Goal: Navigation & Orientation: Find specific page/section

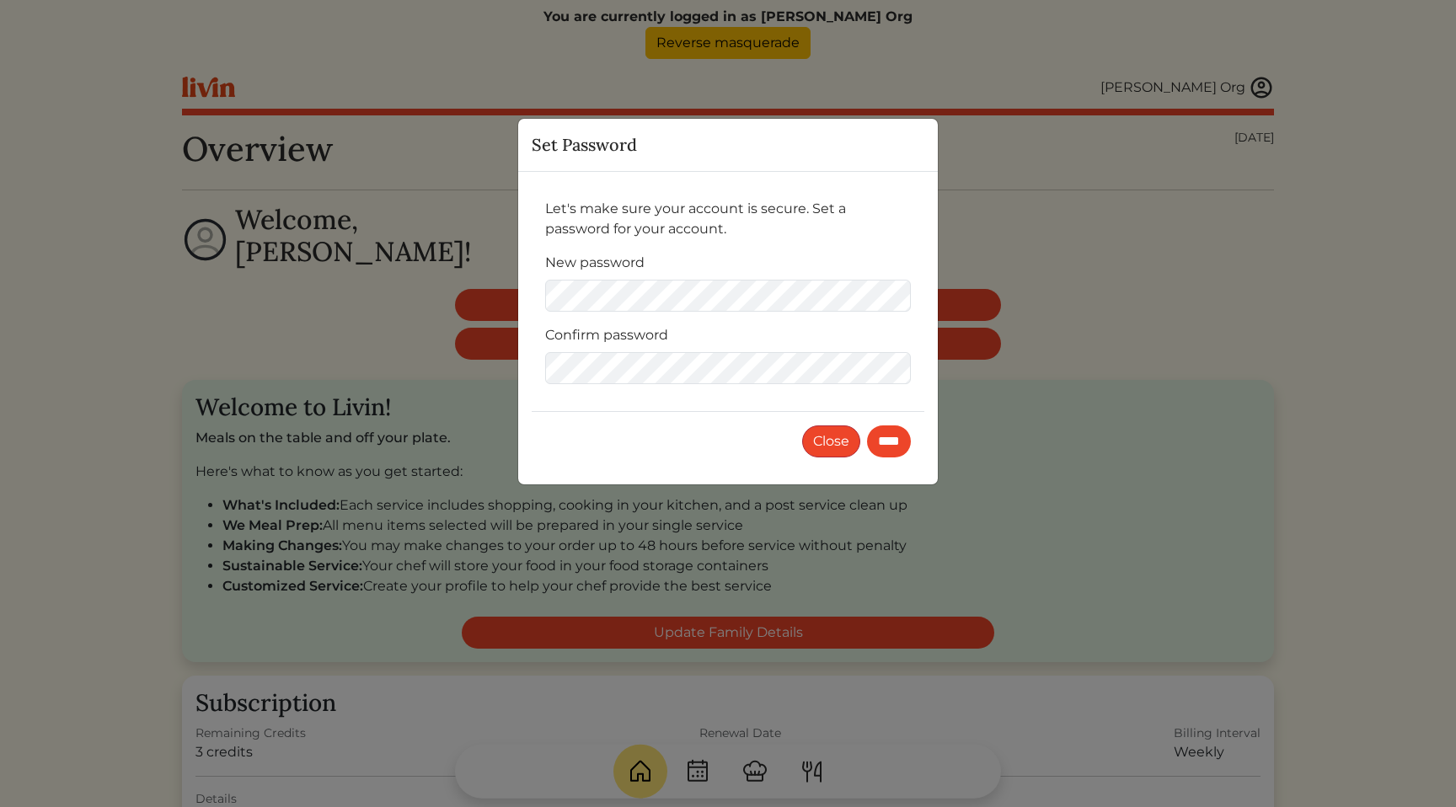
click at [828, 453] on button "Close" at bounding box center [831, 442] width 58 height 32
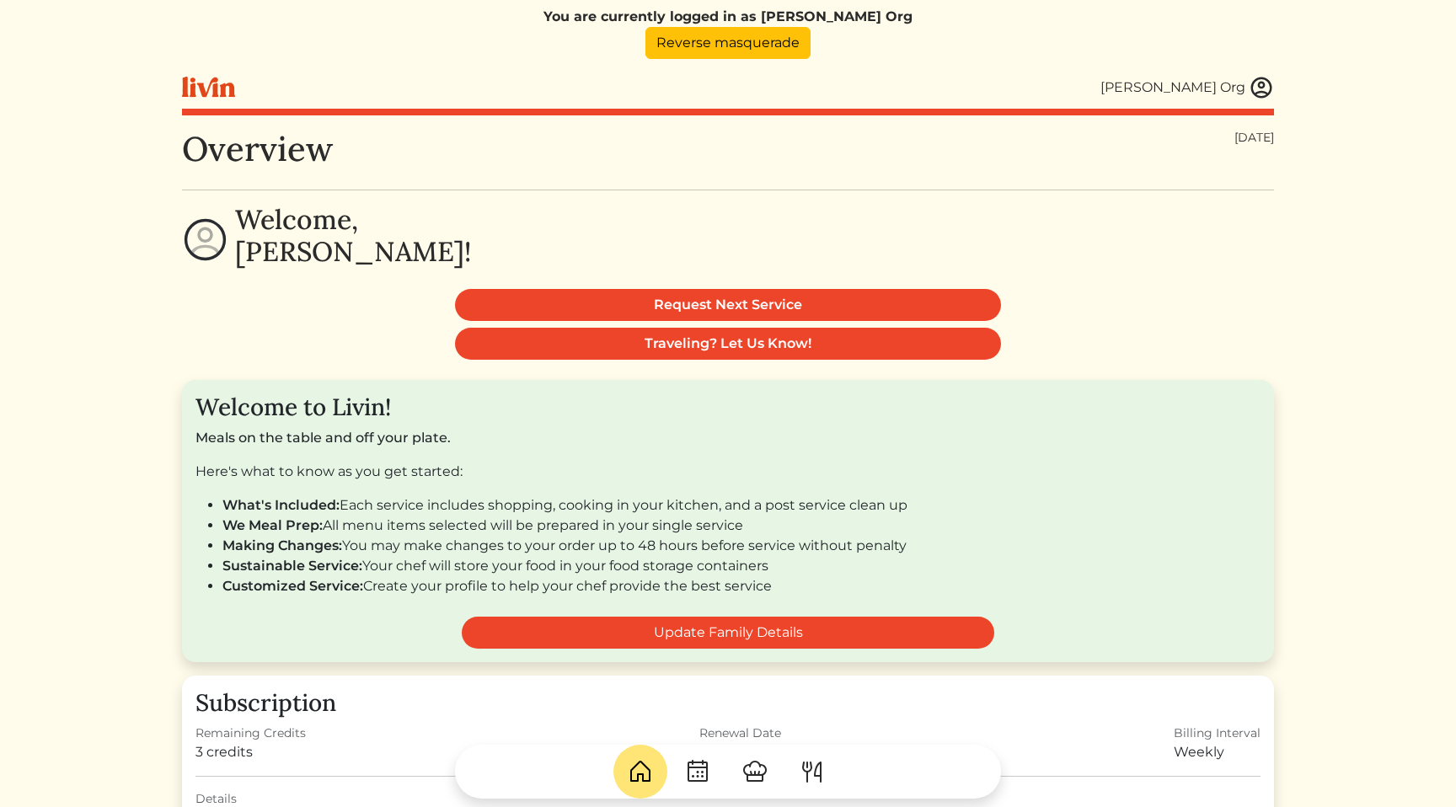
click at [820, 764] on img at bounding box center [812, 771] width 27 height 27
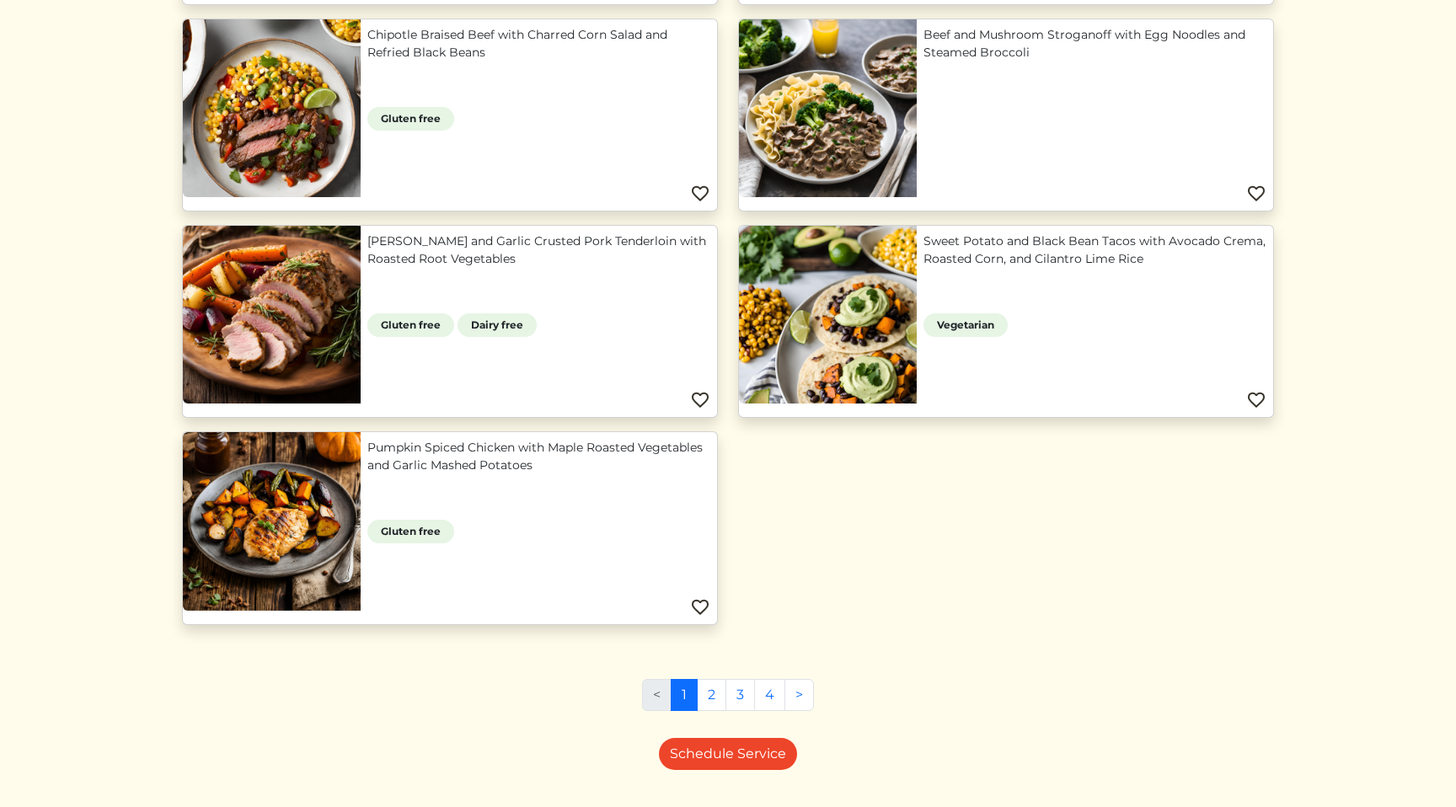
scroll to position [1614, 0]
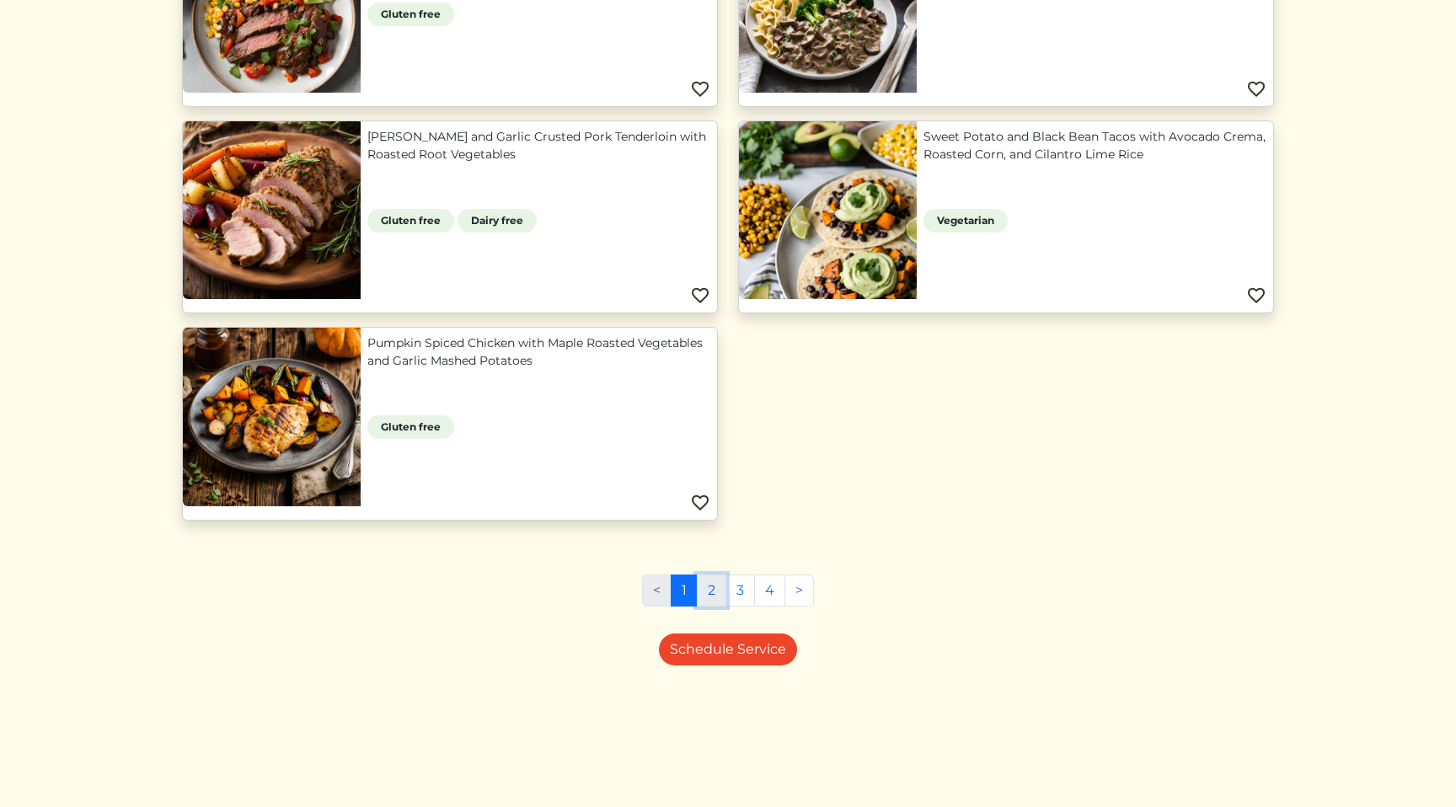
click at [715, 592] on link "2" at bounding box center [711, 591] width 29 height 32
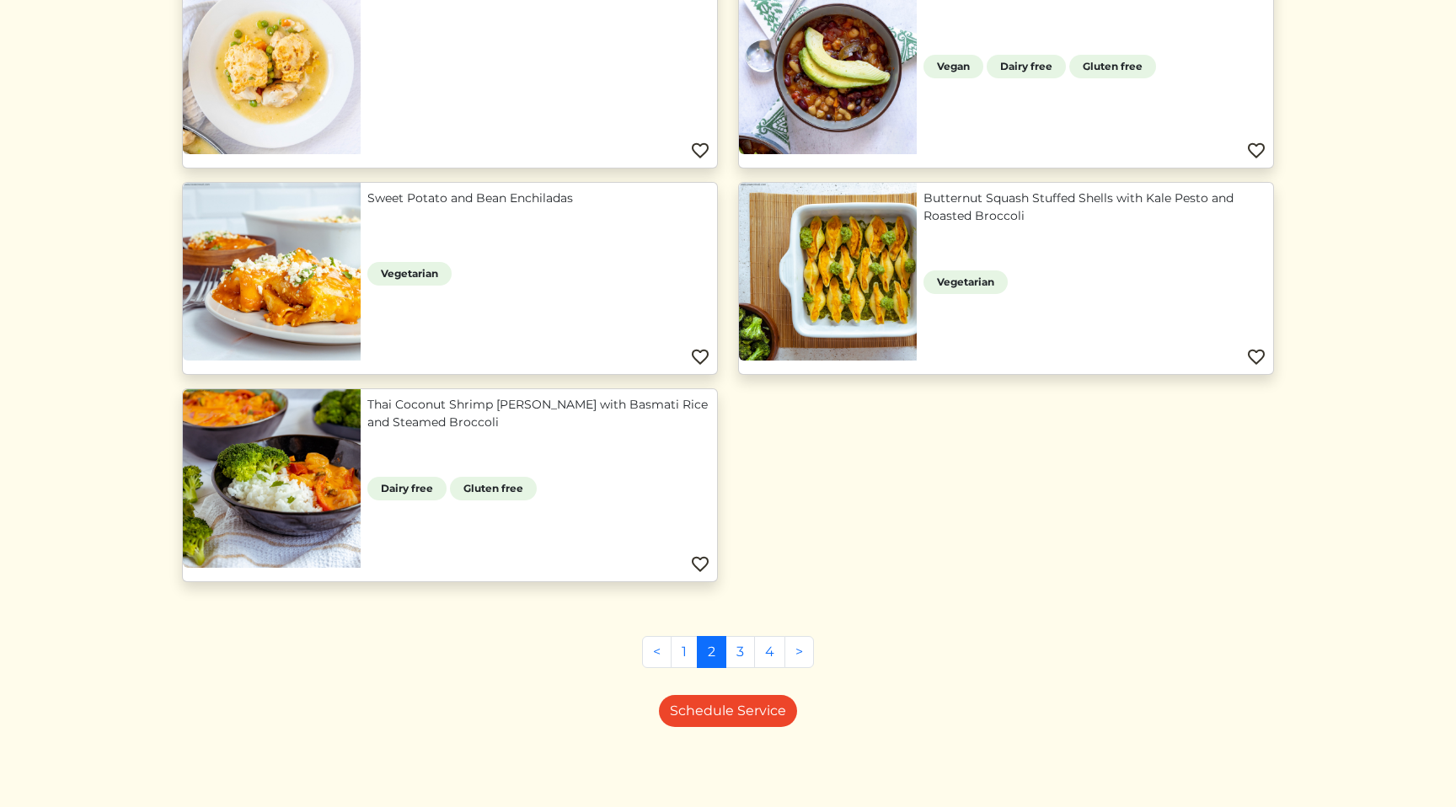
scroll to position [1614, 0]
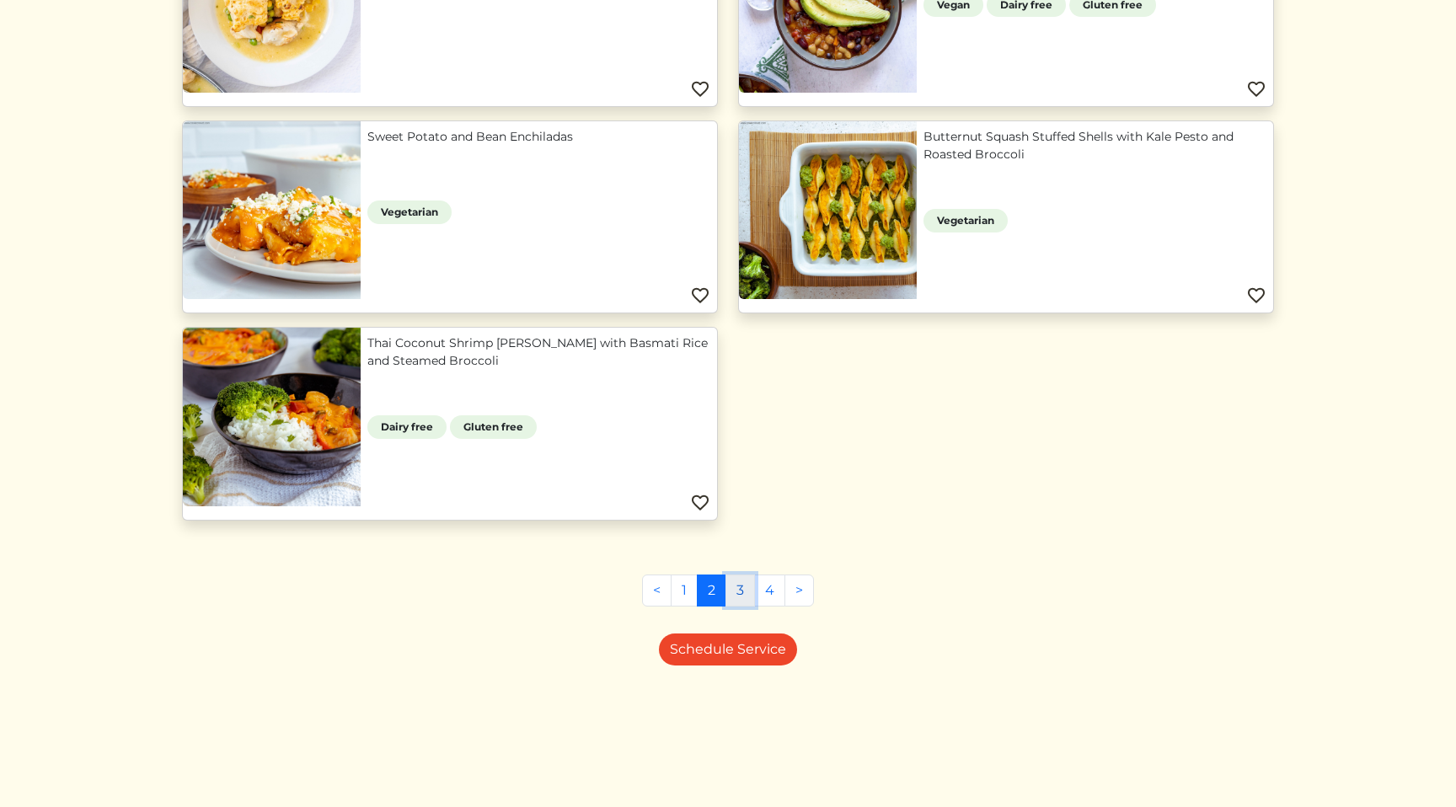
click at [744, 592] on link "3" at bounding box center [740, 591] width 29 height 32
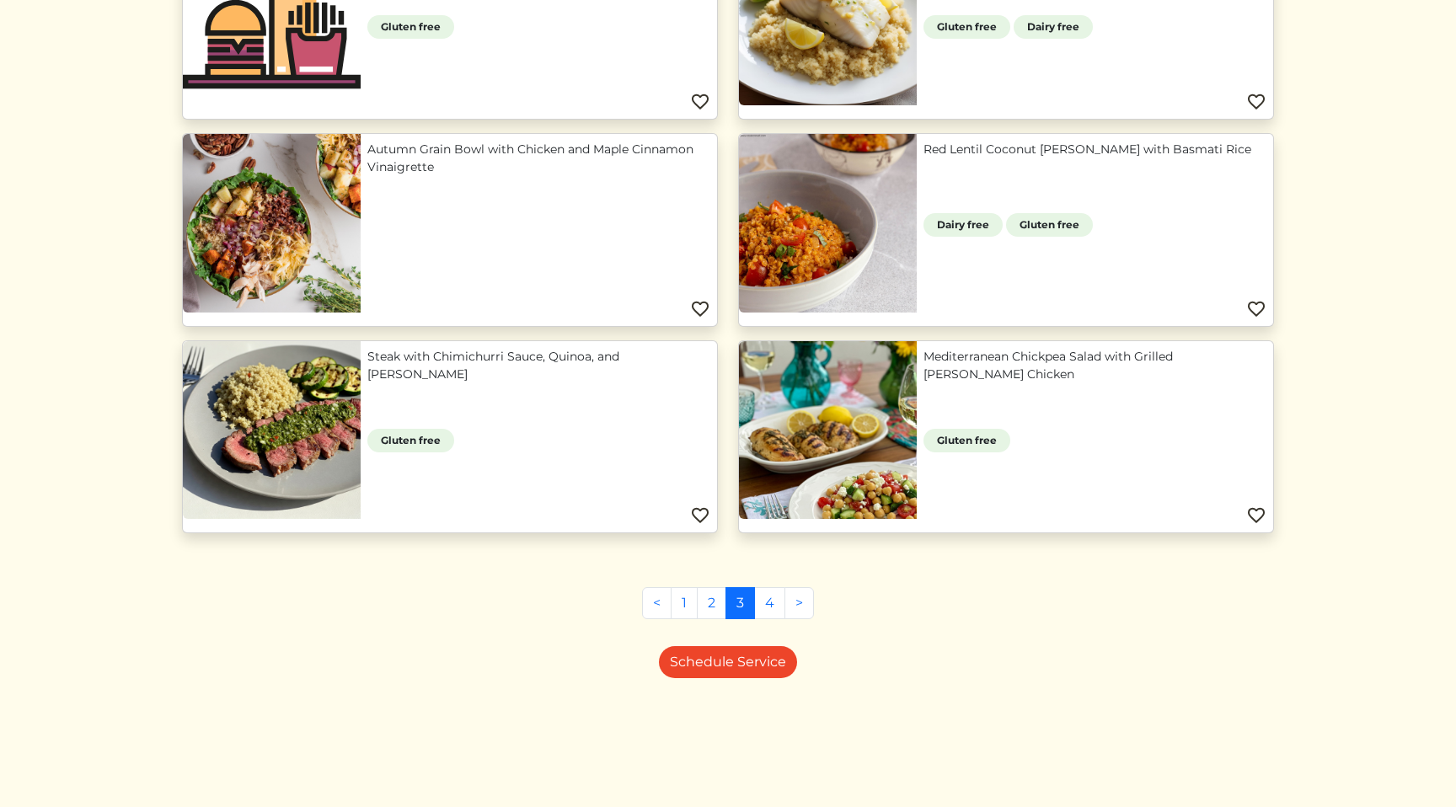
scroll to position [1197, 0]
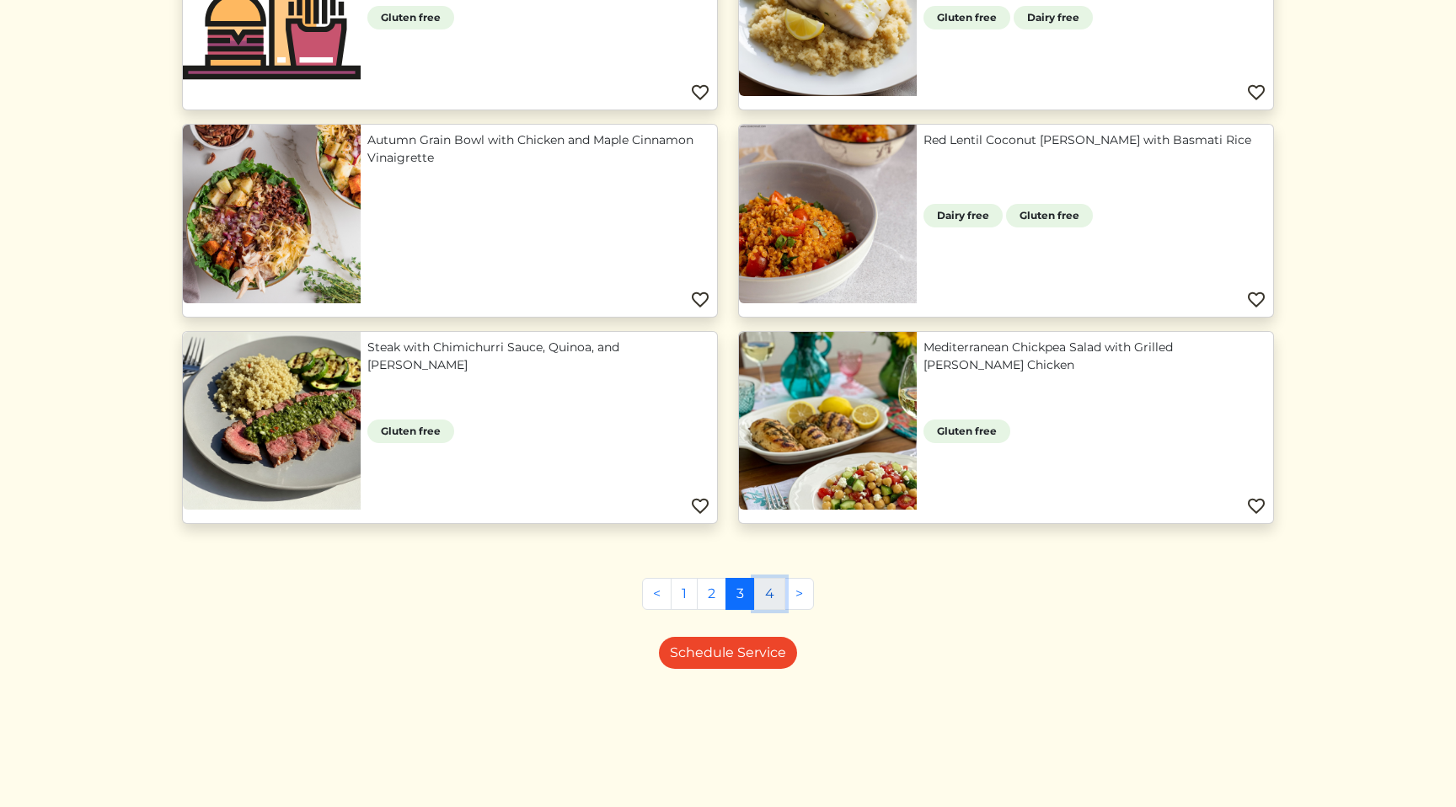
click at [774, 597] on link "4" at bounding box center [769, 594] width 31 height 32
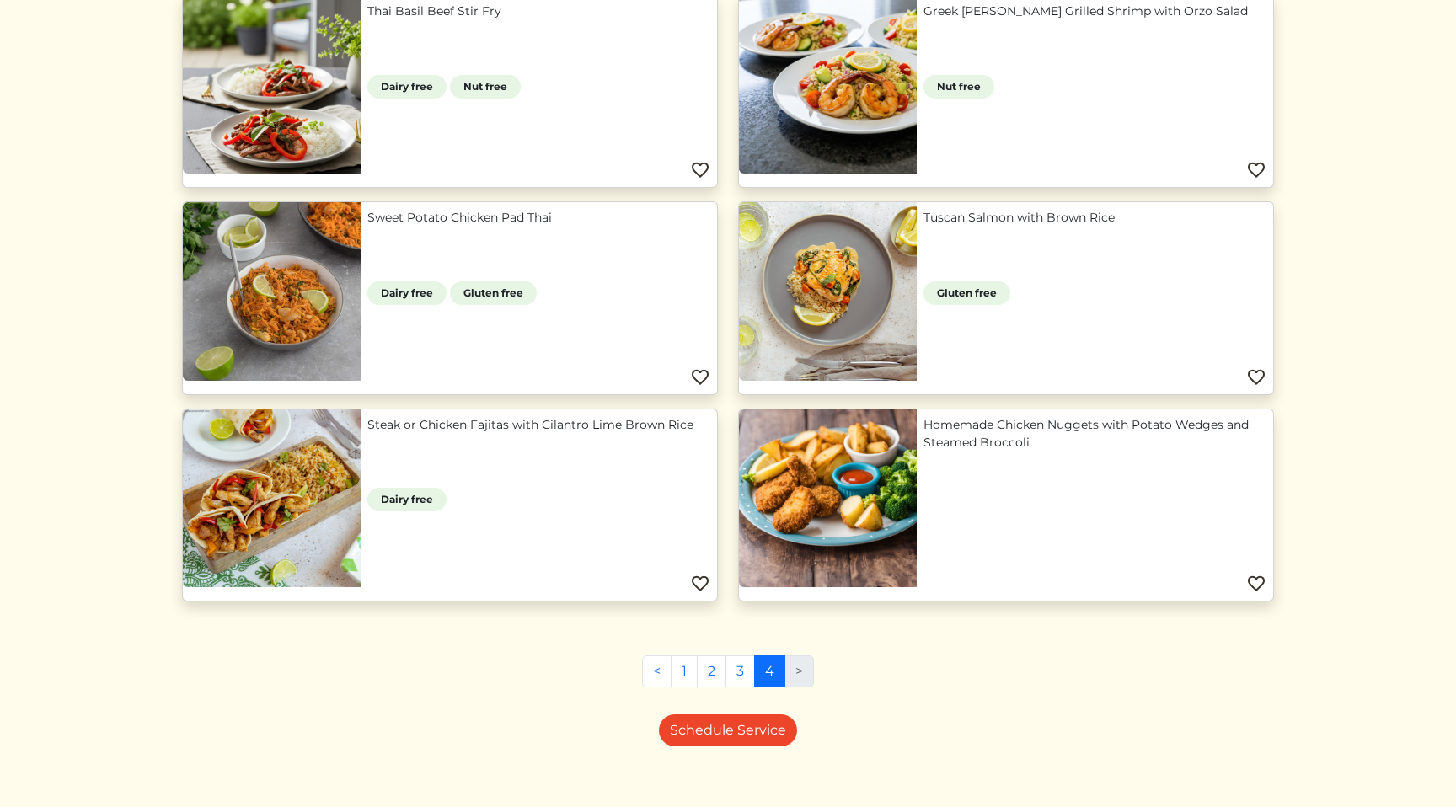
scroll to position [581, 0]
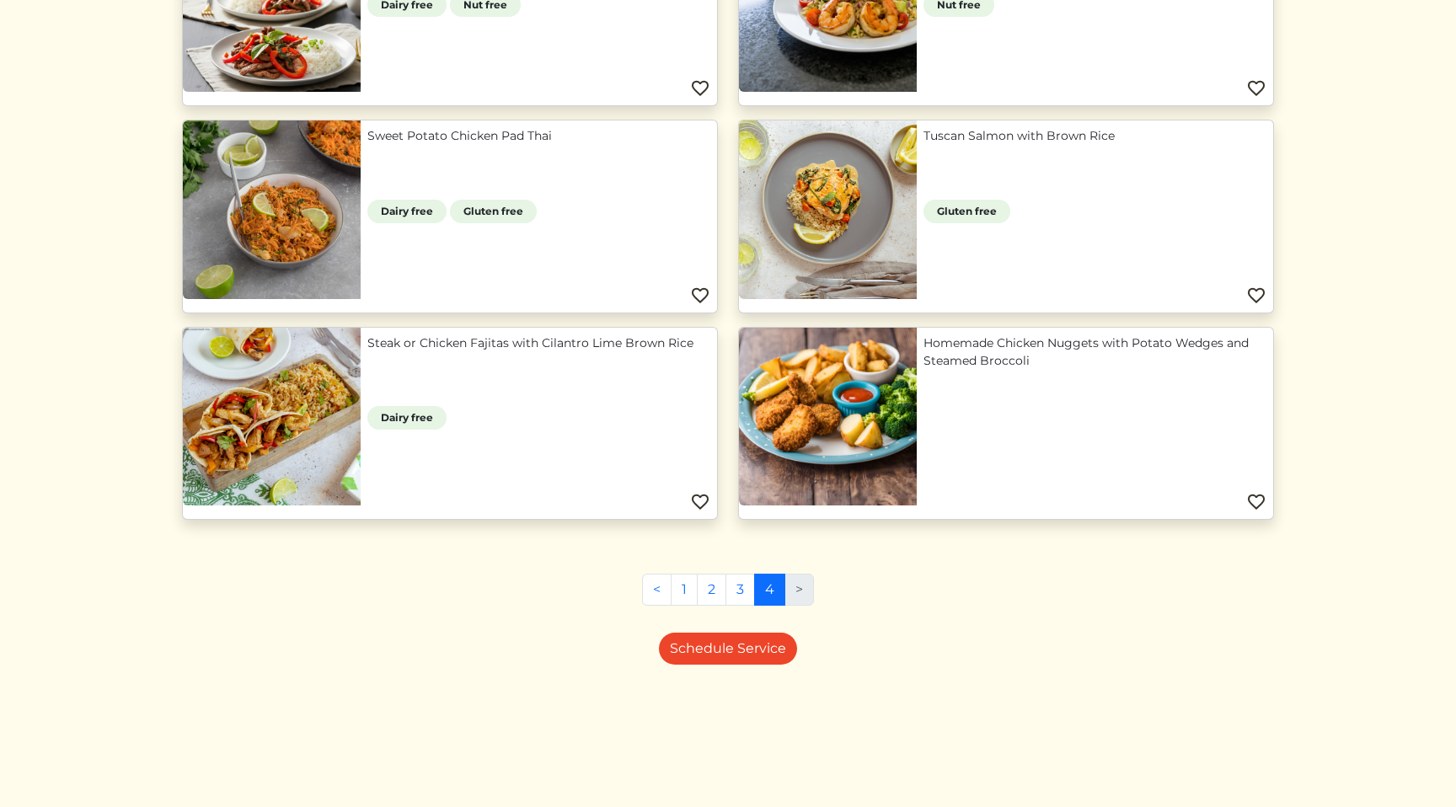
click at [1218, 589] on div "< 1 2 3 4 >" at bounding box center [728, 597] width 1092 height 46
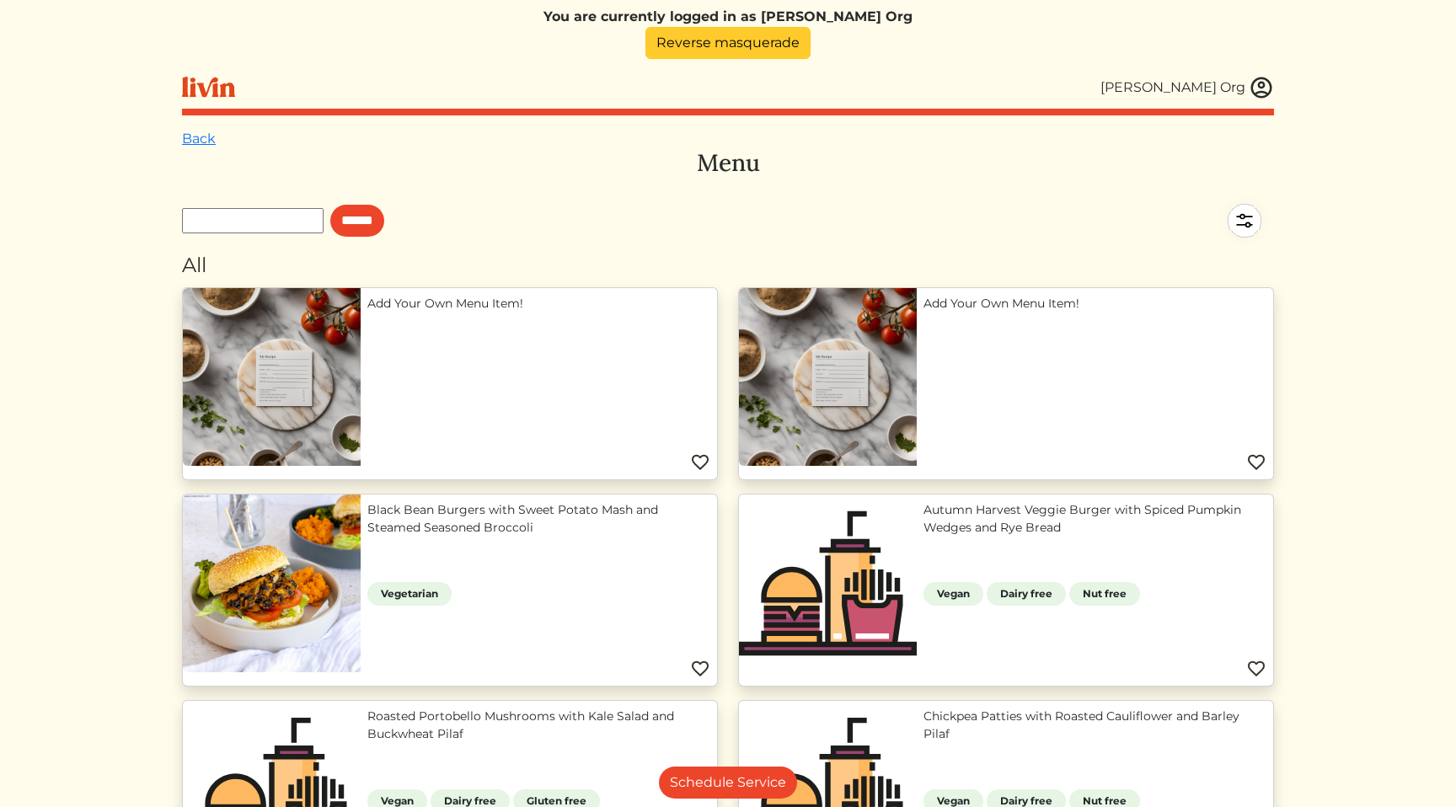
click at [755, 42] on link "Reverse masquerade" at bounding box center [728, 43] width 165 height 32
